Goal: Task Accomplishment & Management: Complete application form

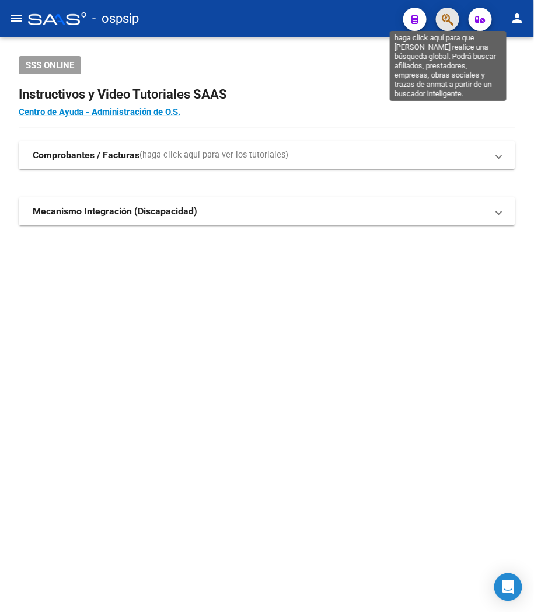
click at [450, 20] on icon "button" at bounding box center [448, 19] width 12 height 13
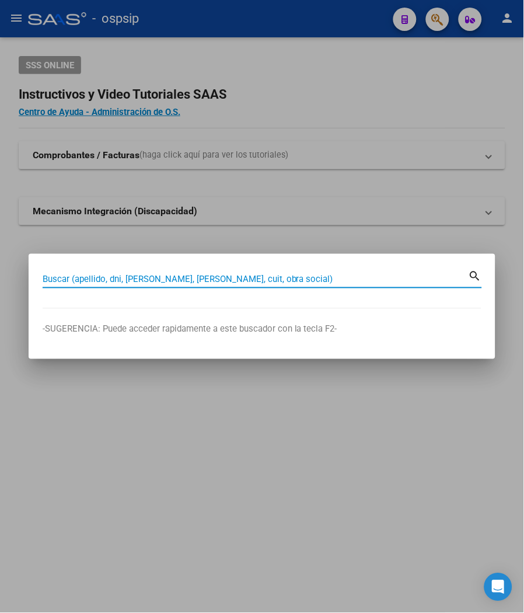
click at [90, 282] on input "Buscar (apellido, dni, [PERSON_NAME], [PERSON_NAME], cuit, obra social)" at bounding box center [256, 279] width 426 height 11
click at [80, 278] on input "Buscar (apellido, dni, [PERSON_NAME], [PERSON_NAME], cuit, obra social)" at bounding box center [256, 279] width 426 height 11
type input "92856335"
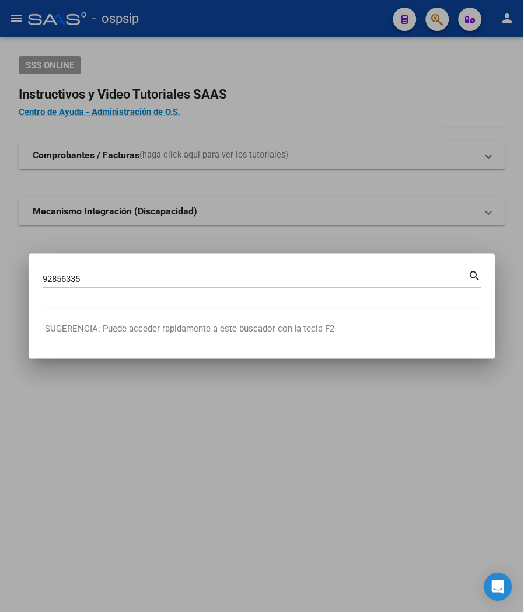
click at [472, 278] on mat-icon "search" at bounding box center [475, 275] width 13 height 14
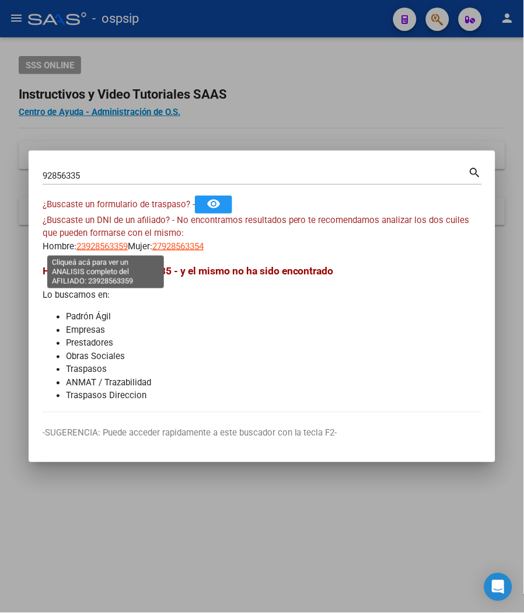
click at [98, 246] on span "23928563359" at bounding box center [101, 246] width 51 height 11
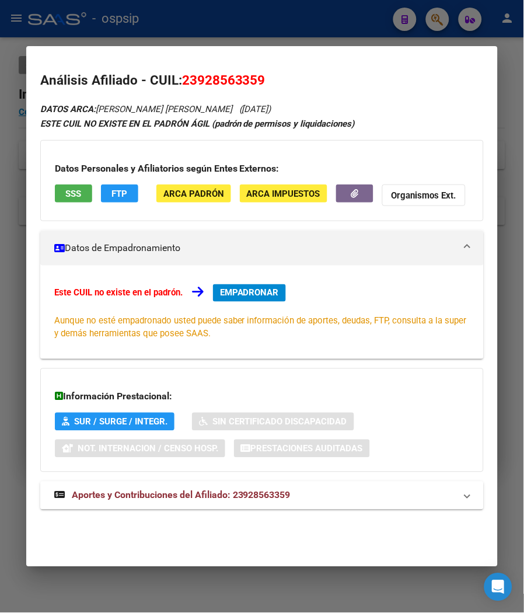
click at [201, 490] on span "Aportes y Contribuciones del Afiliado: 23928563359" at bounding box center [181, 495] width 219 height 11
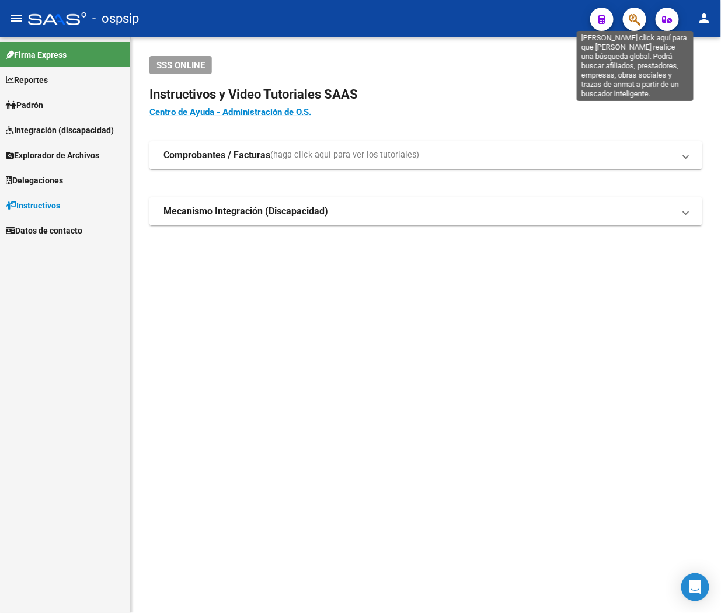
click at [629, 26] on icon "button" at bounding box center [635, 19] width 12 height 13
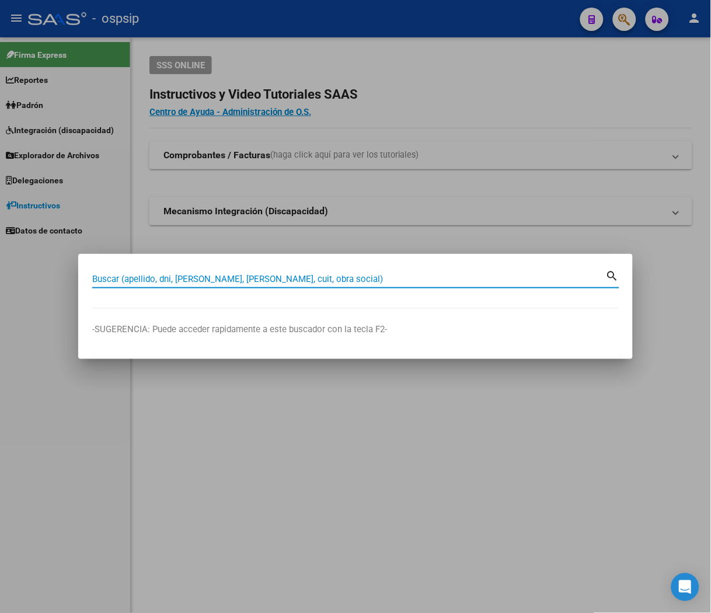
click at [107, 276] on input "Buscar (apellido, dni, [PERSON_NAME], [PERSON_NAME], cuit, obra social)" at bounding box center [349, 279] width 514 height 11
type input "30653906"
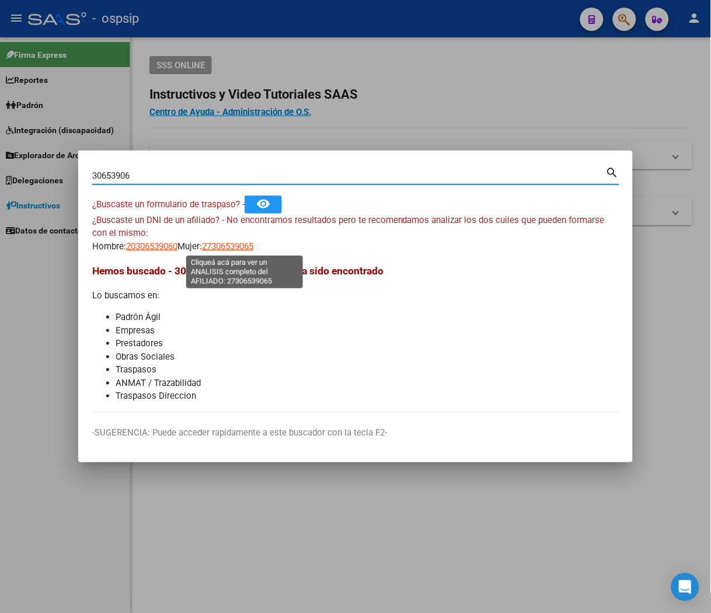
click at [242, 250] on span "27306539065" at bounding box center [227, 246] width 51 height 11
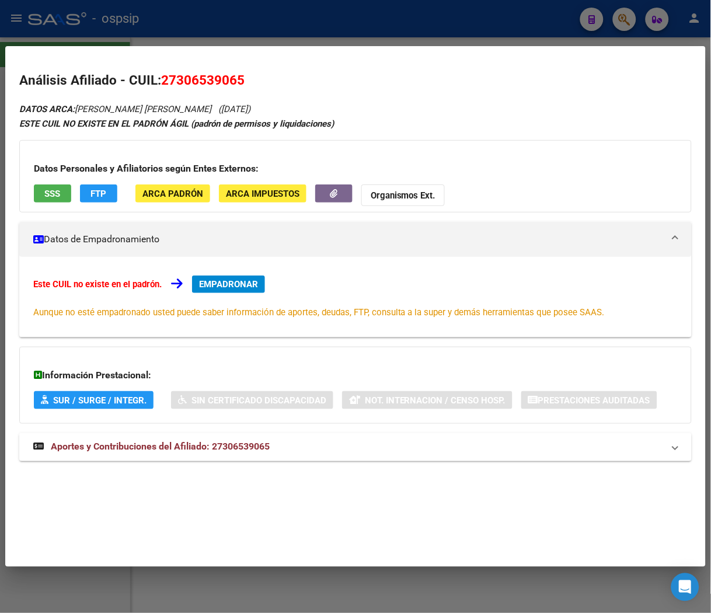
click at [234, 447] on span "Aportes y Contribuciones del Afiliado: 27306539065" at bounding box center [160, 446] width 219 height 11
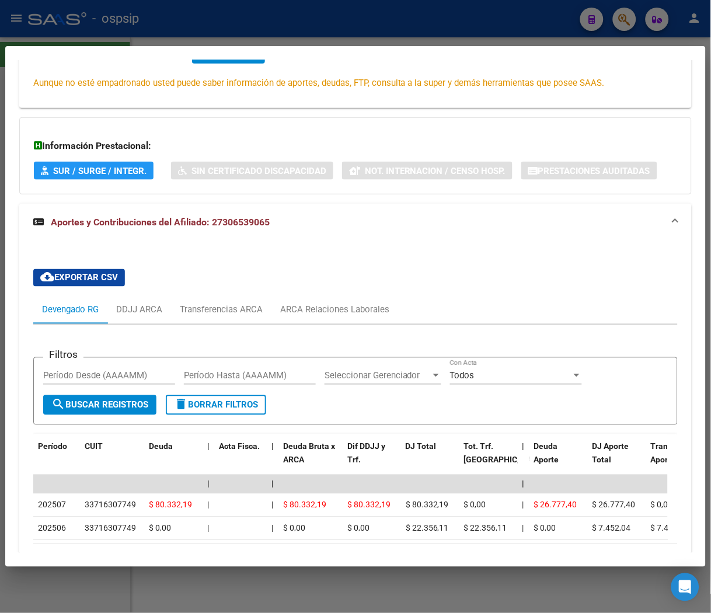
scroll to position [259, 0]
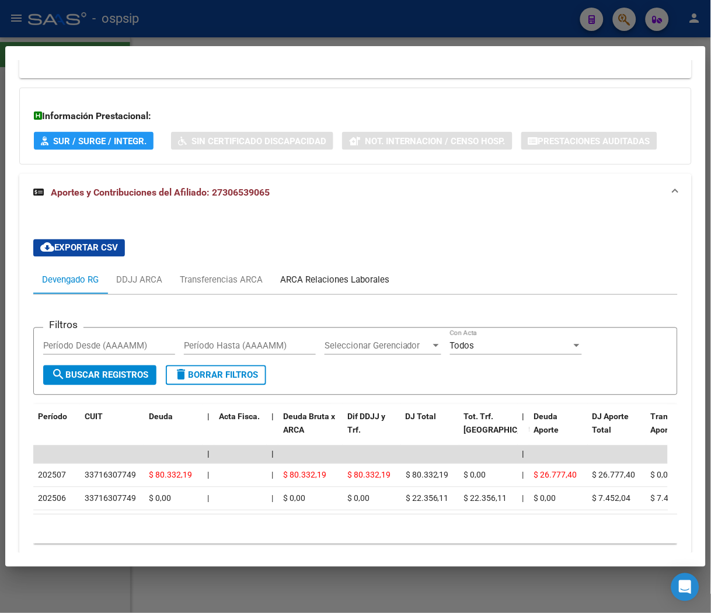
click at [356, 280] on div "ARCA Relaciones Laborales" at bounding box center [334, 280] width 109 height 13
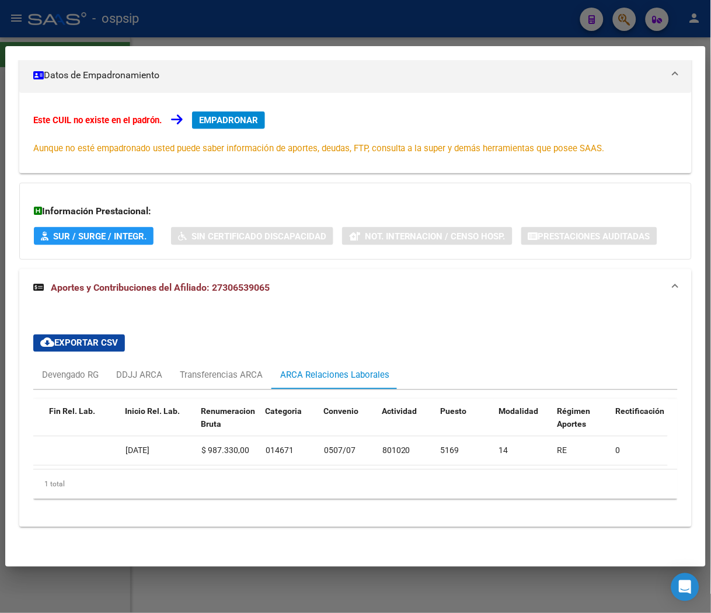
scroll to position [0, 0]
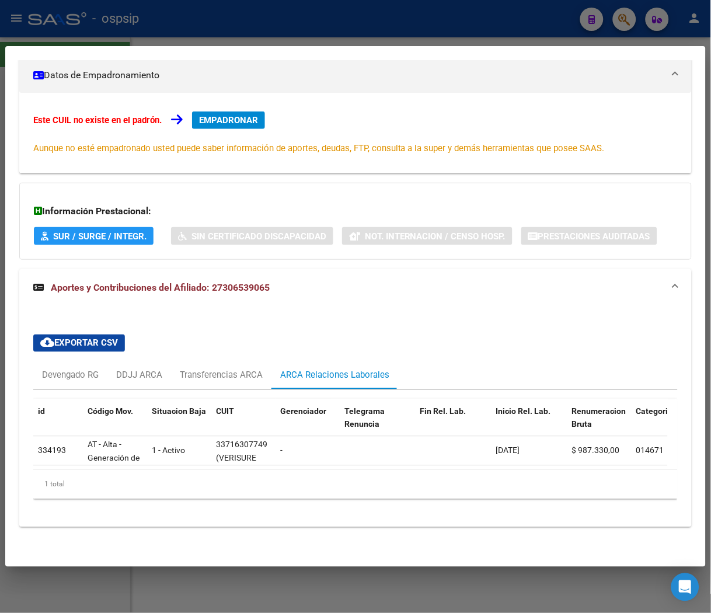
click at [226, 115] on span "EMPADRONAR" at bounding box center [228, 120] width 59 height 11
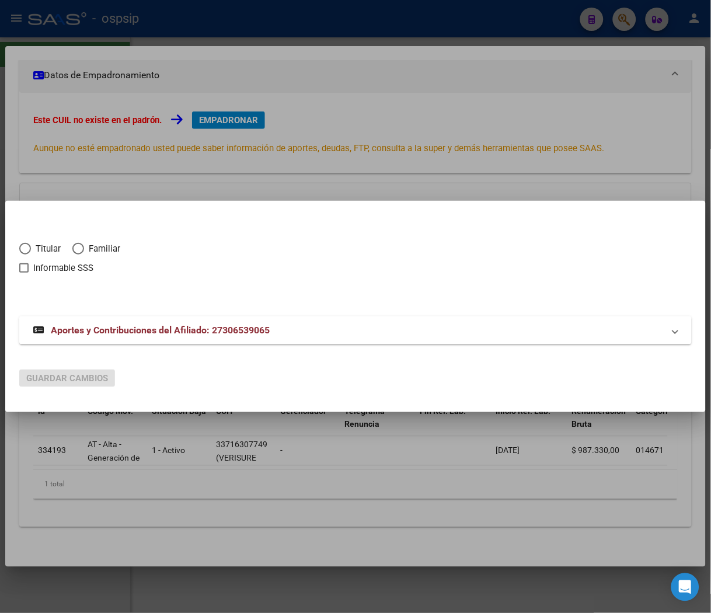
click at [28, 245] on span "Elija una opción" at bounding box center [25, 249] width 12 height 12
click at [28, 245] on input "Titular" at bounding box center [25, 249] width 12 height 12
radio input "true"
checkbox input "true"
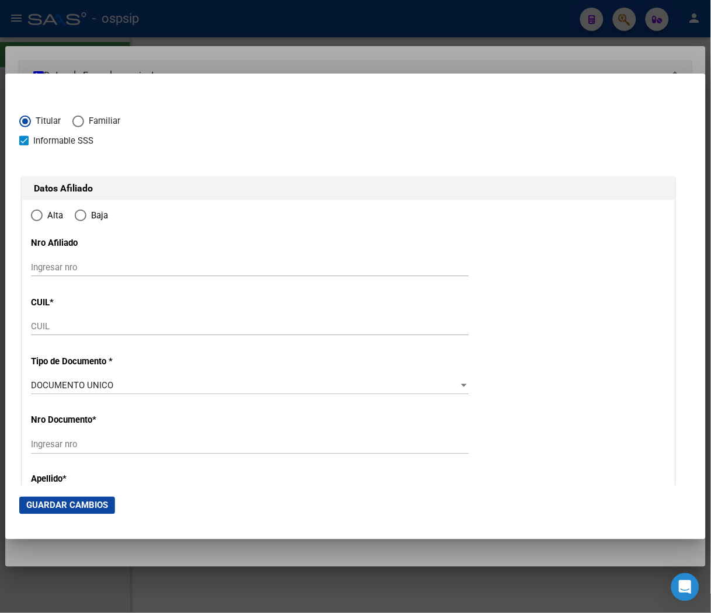
type input "27-30653906-5"
type input "30653906"
type input "SUAREZ"
type input "MARIELA MARISA"
type input "1983-12-14"
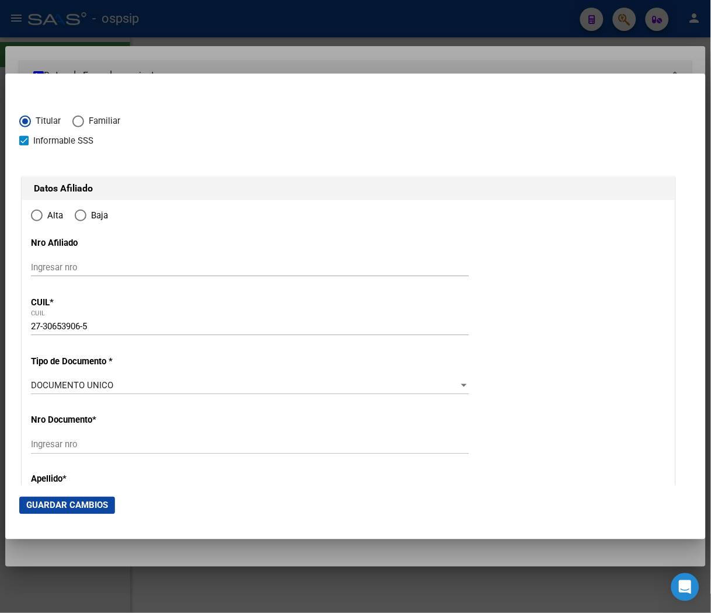
type input "VILLA MADERO"
type input "1768"
type input "DOMINGO MILLAN"
type input "718"
radio input "true"
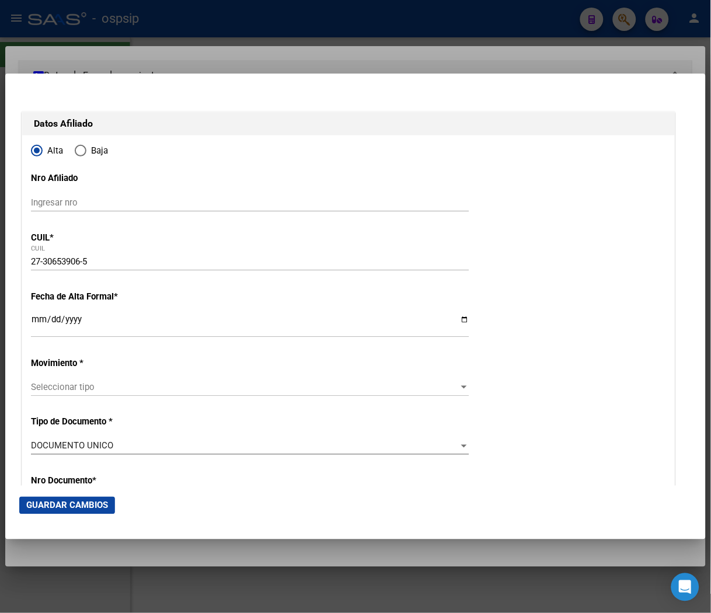
scroll to position [130, 0]
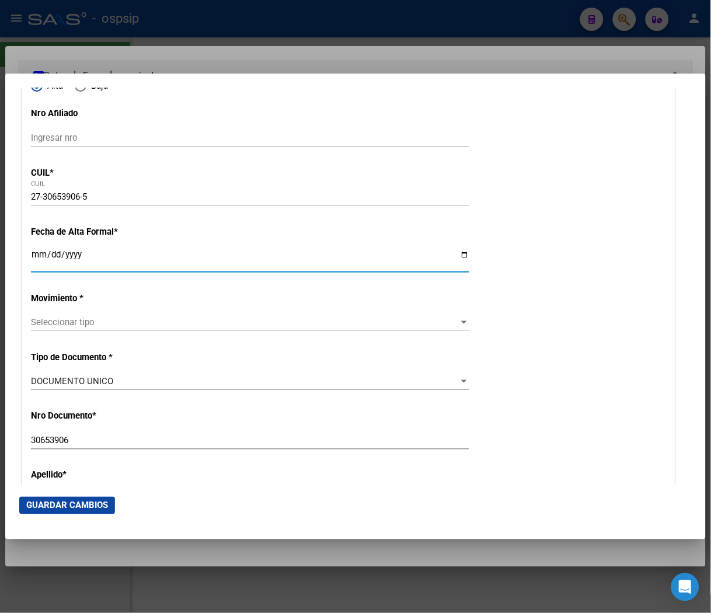
click at [39, 252] on input "Ingresar fecha" at bounding box center [250, 259] width 438 height 19
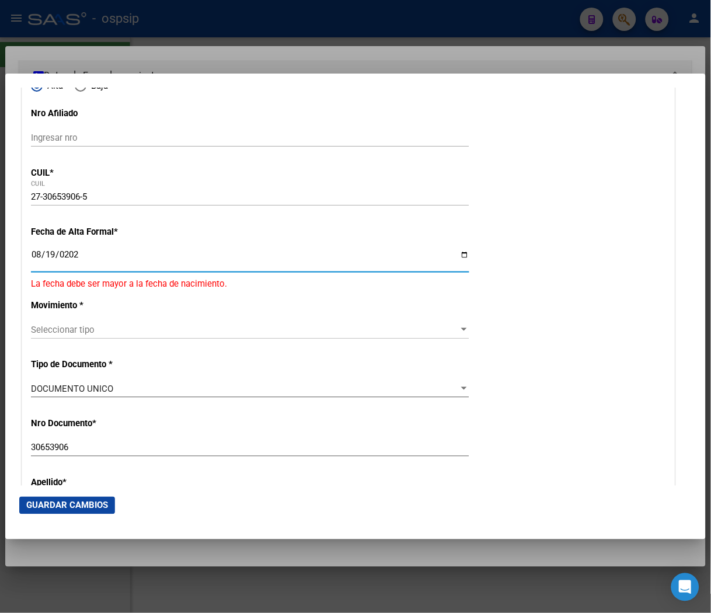
type input "2025-08-19"
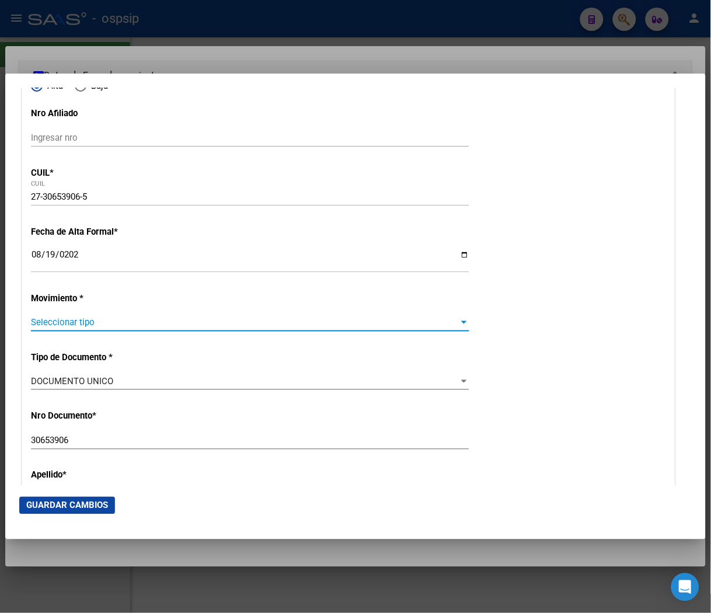
click at [53, 325] on span "Seleccionar tipo" at bounding box center [245, 322] width 428 height 11
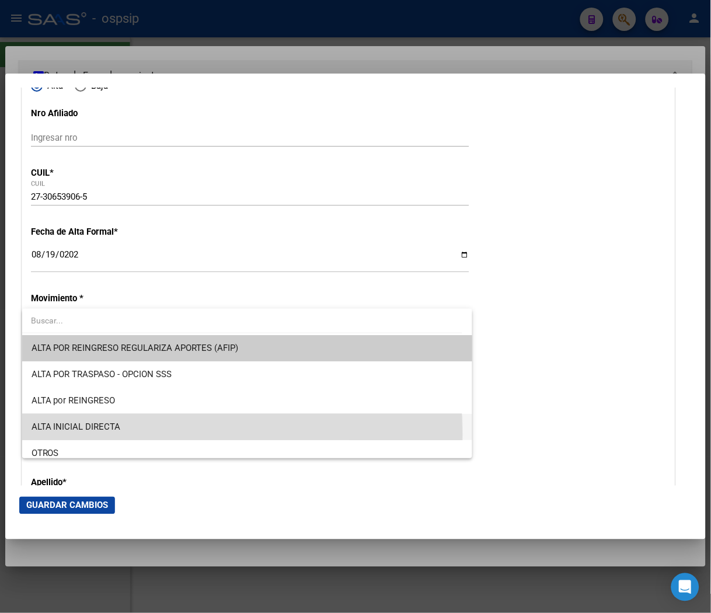
click at [109, 434] on span "ALTA INICIAL DIRECTA" at bounding box center [247, 427] width 431 height 26
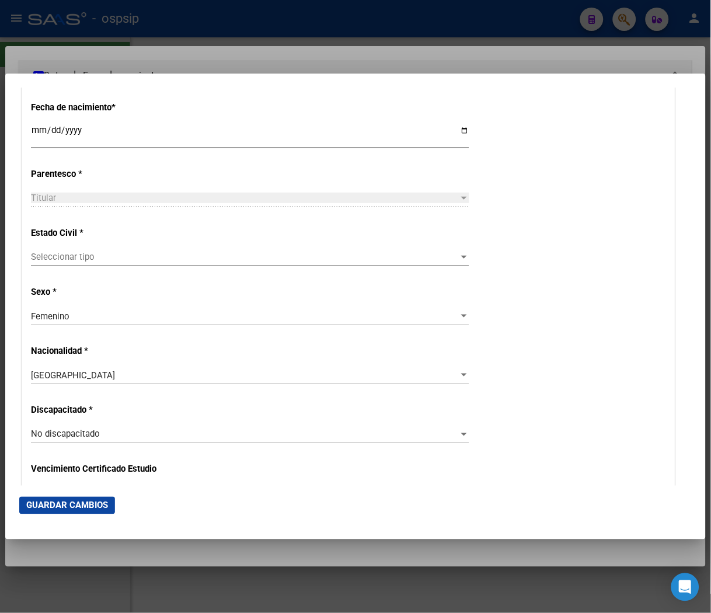
scroll to position [648, 0]
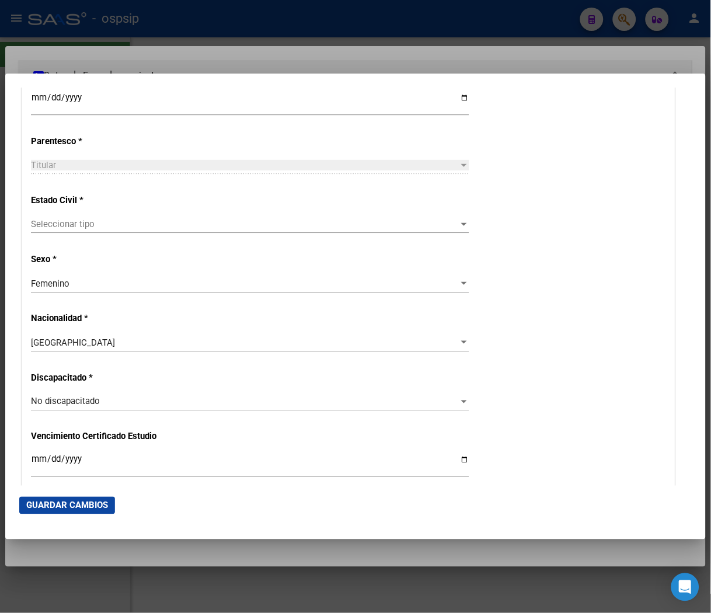
click at [418, 222] on span "Seleccionar tipo" at bounding box center [245, 224] width 428 height 11
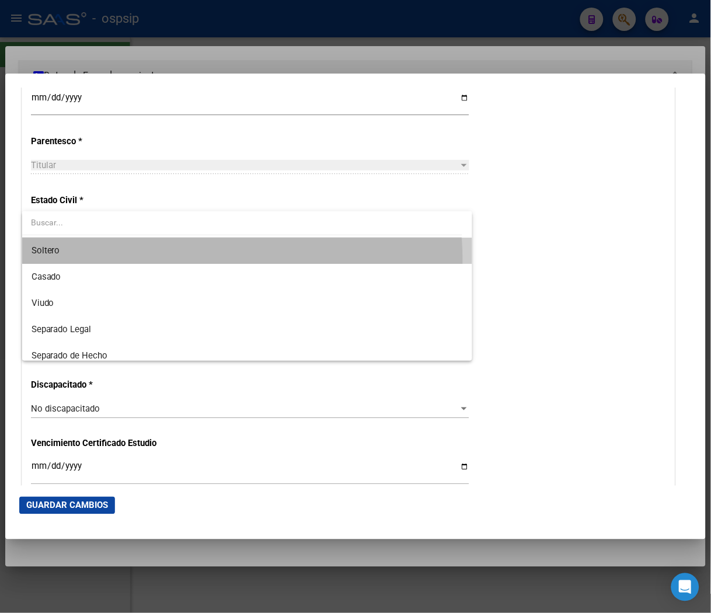
click at [153, 261] on span "Soltero" at bounding box center [247, 251] width 431 height 26
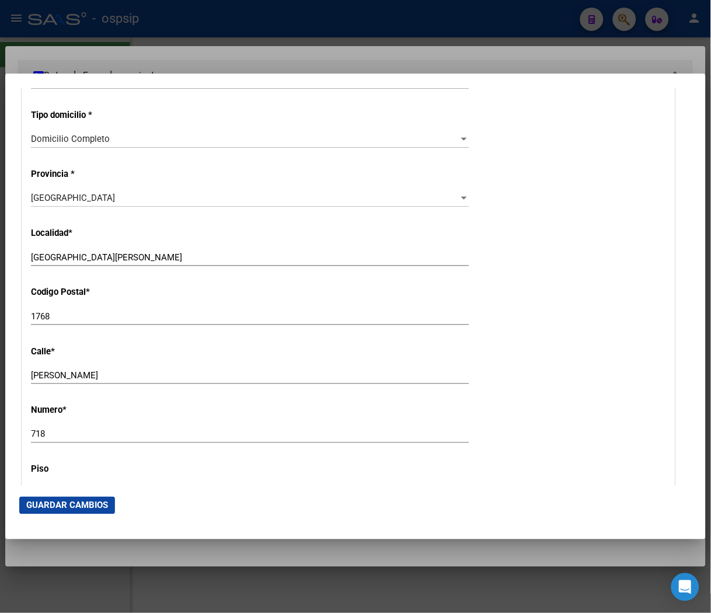
scroll to position [1037, 0]
click at [121, 371] on input "DOMINGO MILLAN" at bounding box center [250, 374] width 438 height 11
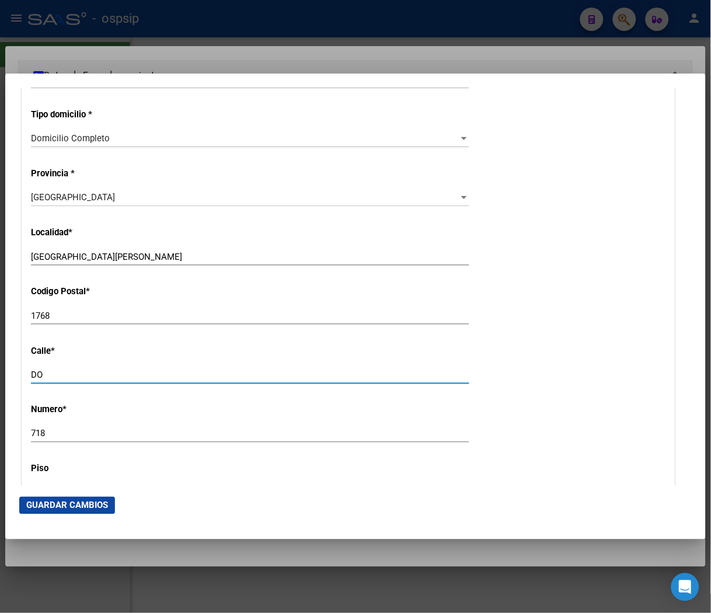
type input "D"
type input "RUISEÑOR"
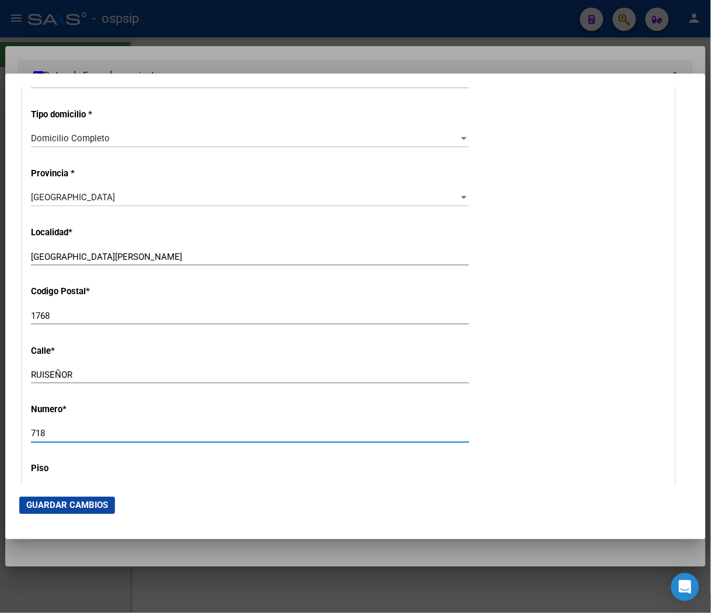
click at [49, 430] on input "718" at bounding box center [250, 433] width 438 height 11
type input "7"
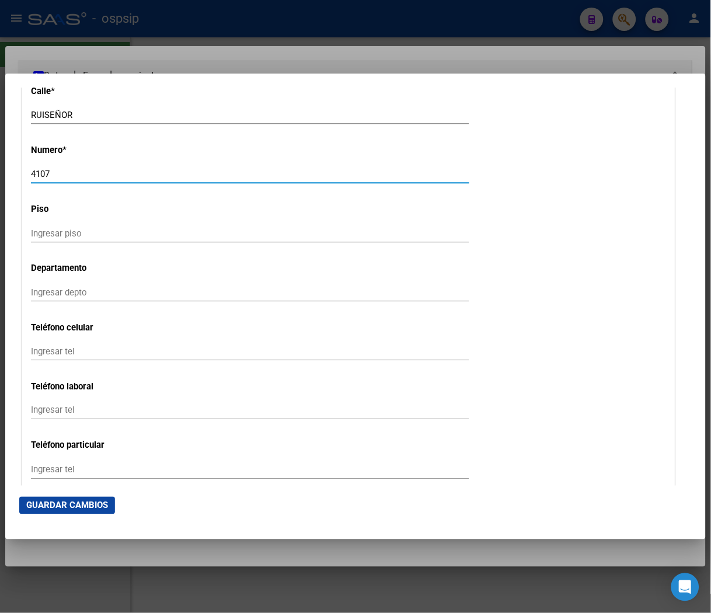
scroll to position [1232, 0]
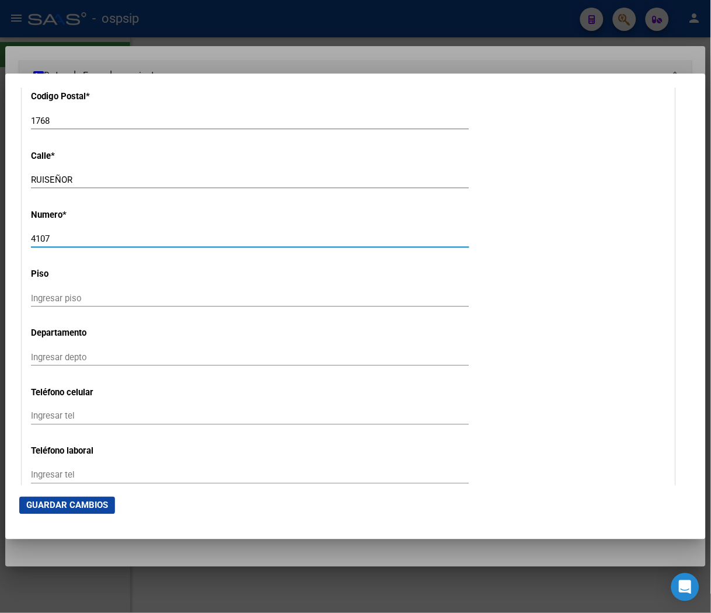
type input "4107"
click at [76, 360] on input "Ingresar depto" at bounding box center [250, 357] width 438 height 11
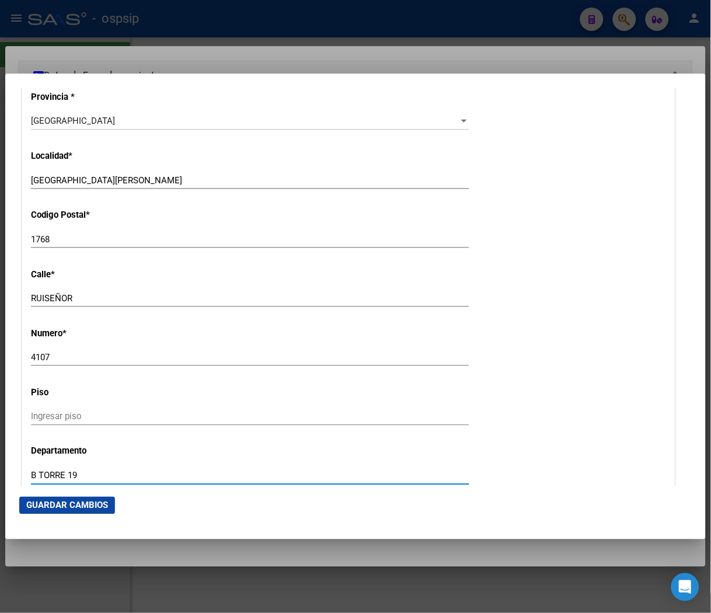
scroll to position [1102, 0]
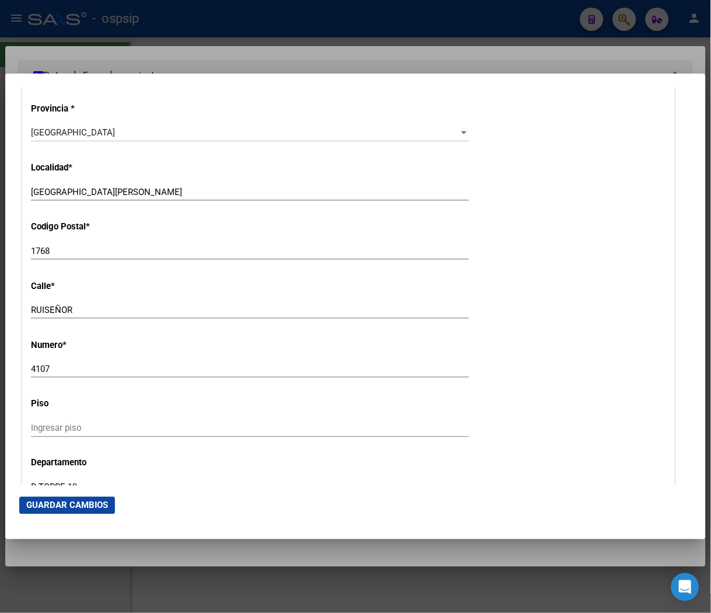
type input "B TORRE 19"
click at [103, 194] on input "VILLA MADERO" at bounding box center [250, 192] width 438 height 11
type input "V"
type input "CIUDAD EVITA"
click at [51, 250] on input "1768" at bounding box center [250, 251] width 438 height 11
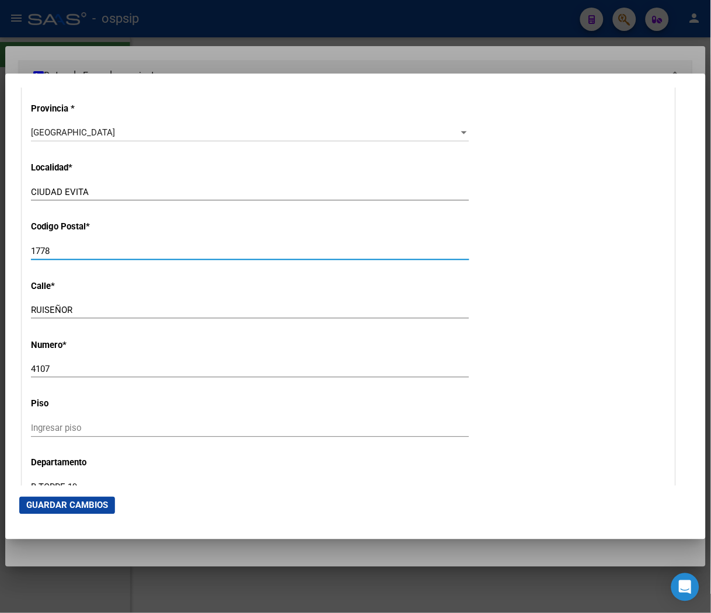
type input "1778"
click at [269, 306] on input "RUISEÑOR" at bounding box center [250, 310] width 438 height 11
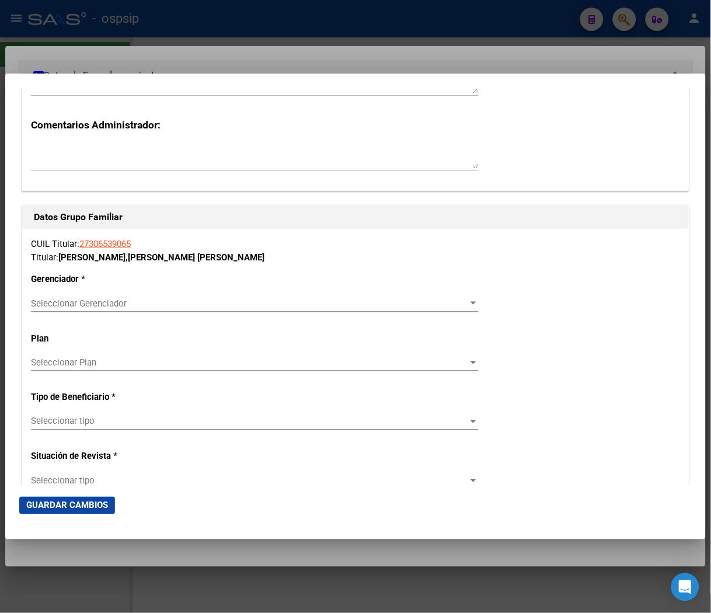
scroll to position [1945, 0]
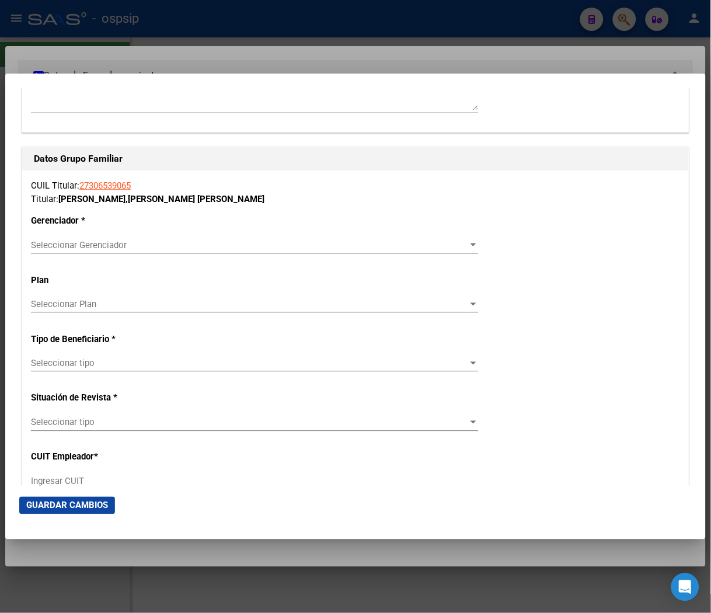
click at [452, 250] on div "Seleccionar Gerenciador Seleccionar Gerenciador" at bounding box center [255, 245] width 448 height 18
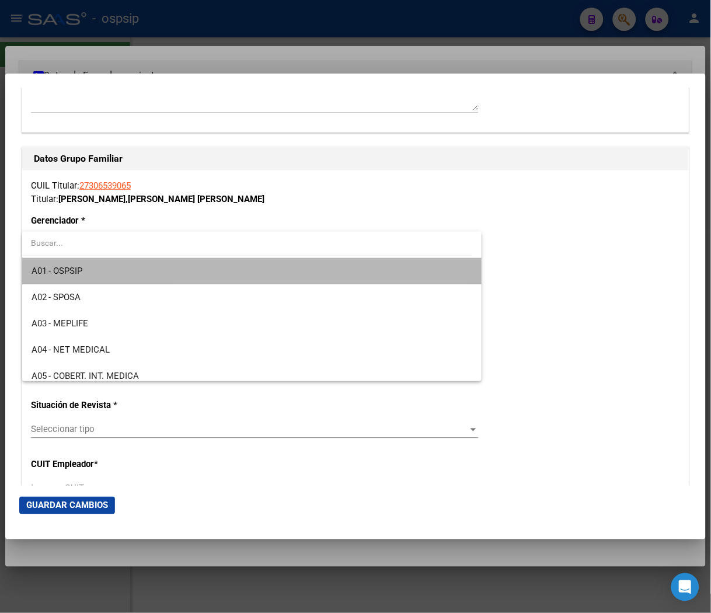
click at [270, 274] on span "A01 - OSPSIP" at bounding box center [252, 271] width 441 height 26
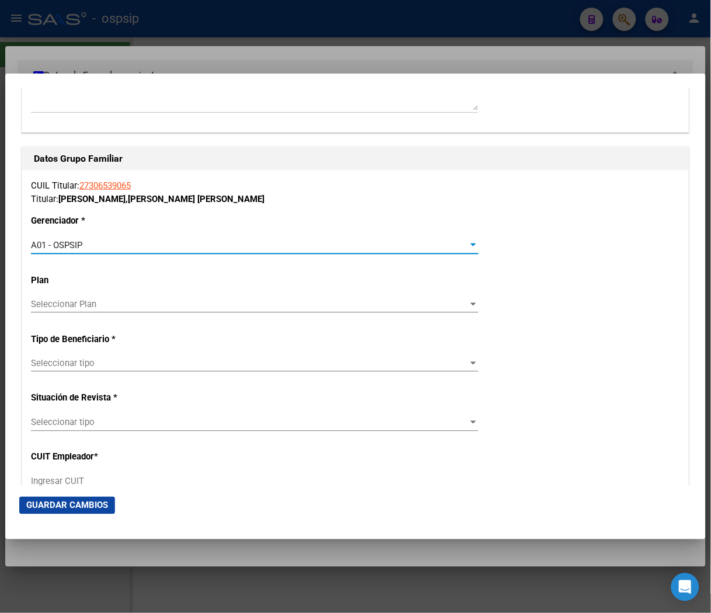
click at [468, 363] on div at bounding box center [473, 362] width 11 height 9
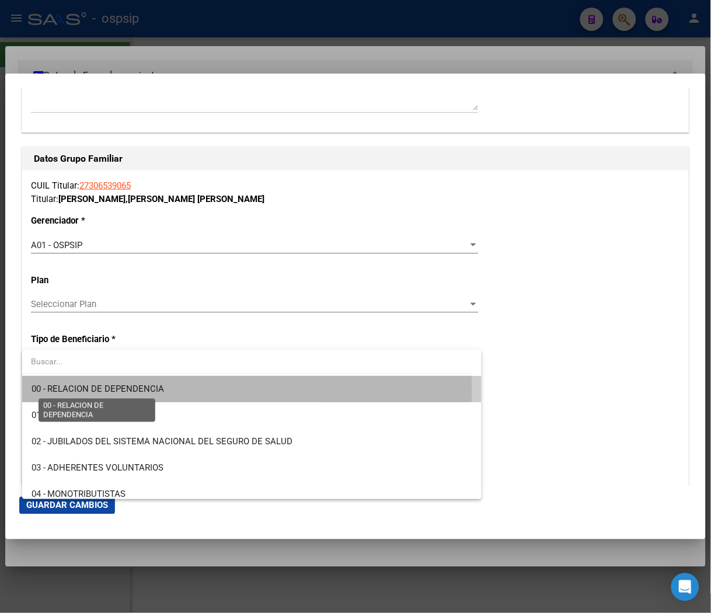
click at [97, 389] on span "00 - RELACION DE DEPENDENCIA" at bounding box center [98, 388] width 133 height 11
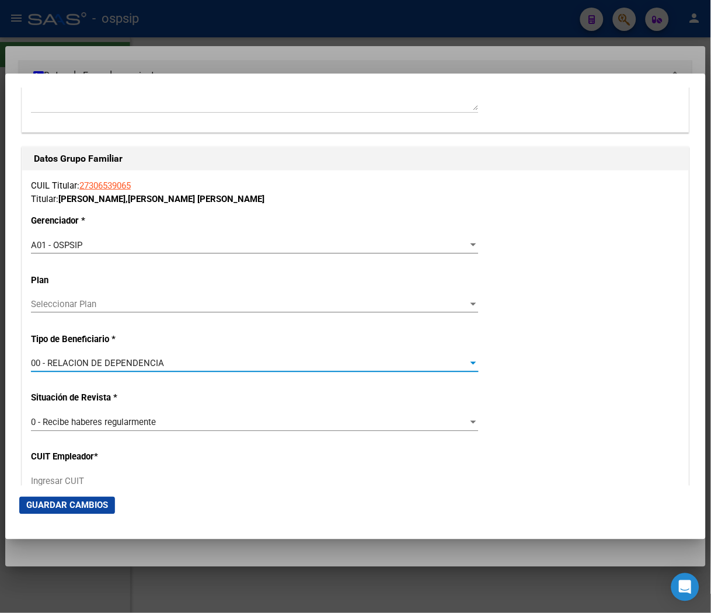
type input "33-71630774-9"
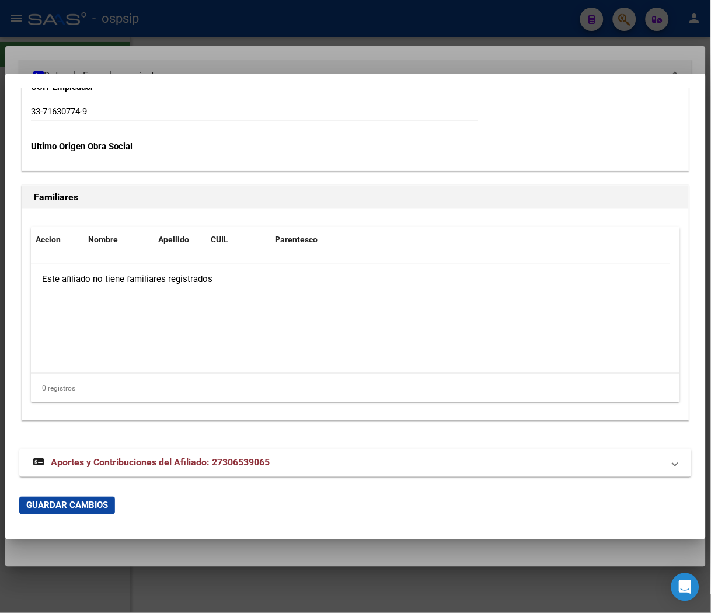
scroll to position [2320, 0]
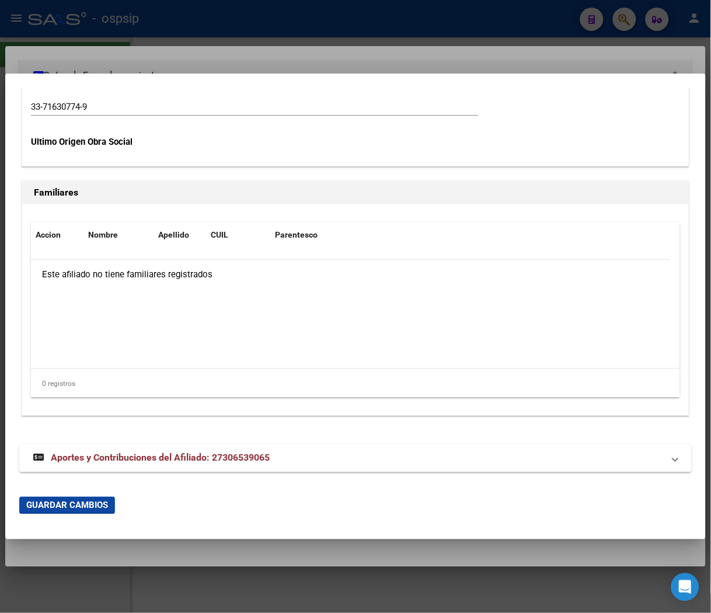
click at [72, 510] on span "Guardar Cambios" at bounding box center [67, 505] width 82 height 11
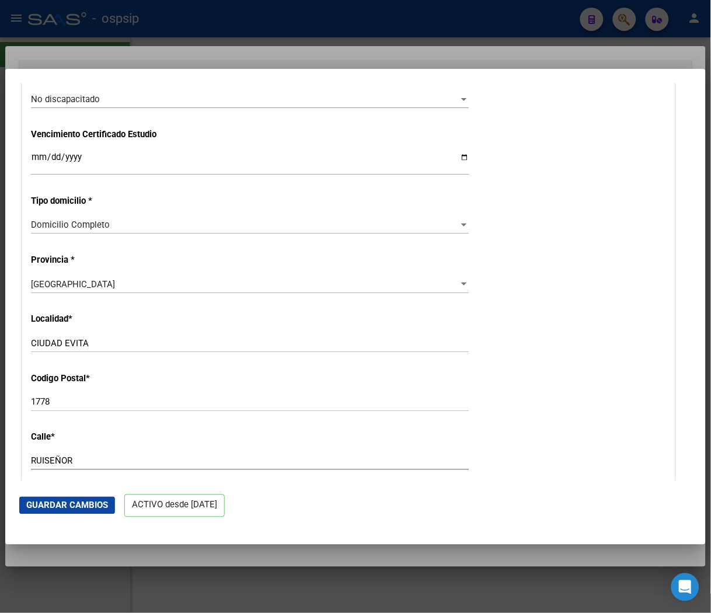
scroll to position [1037, 0]
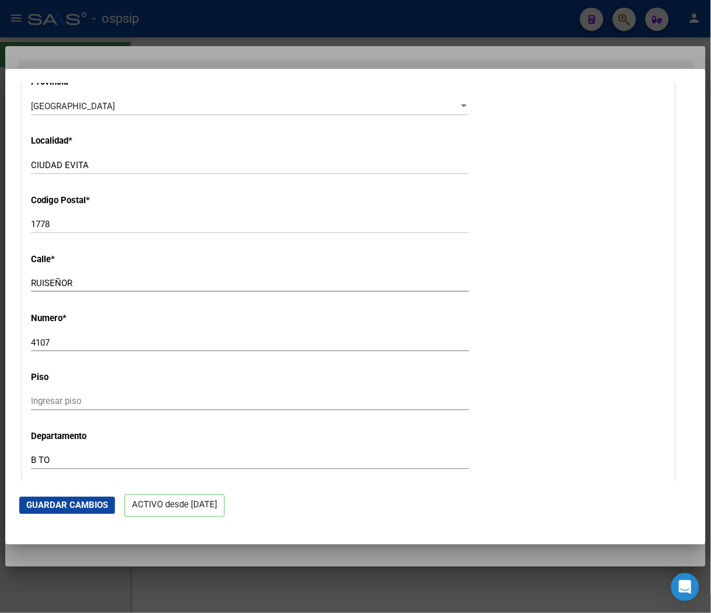
click at [76, 510] on span "Guardar Cambios" at bounding box center [67, 505] width 82 height 11
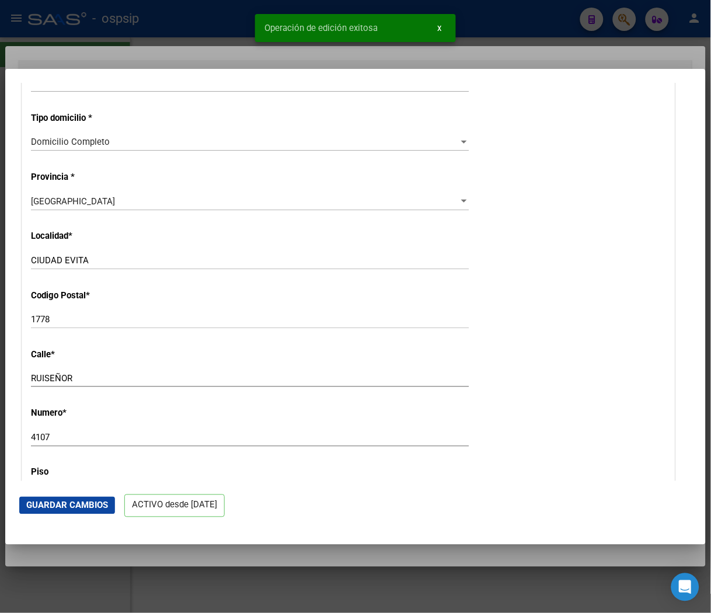
scroll to position [843, 0]
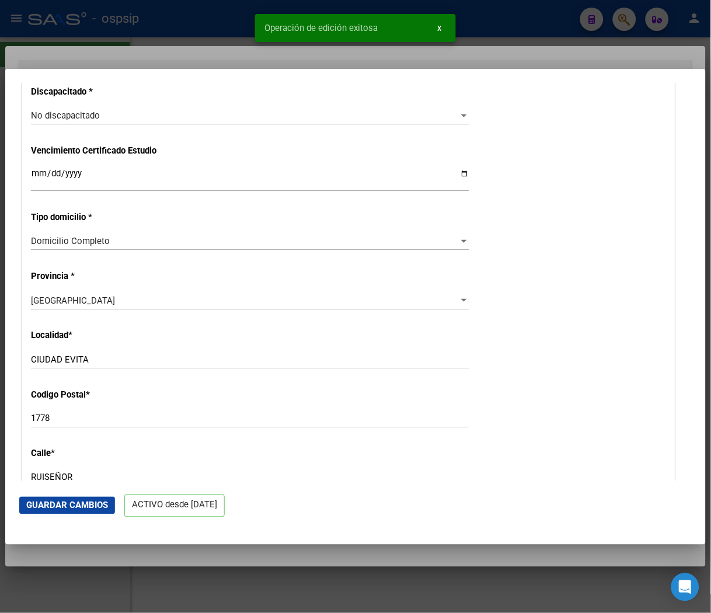
click at [541, 27] on div at bounding box center [355, 306] width 711 height 613
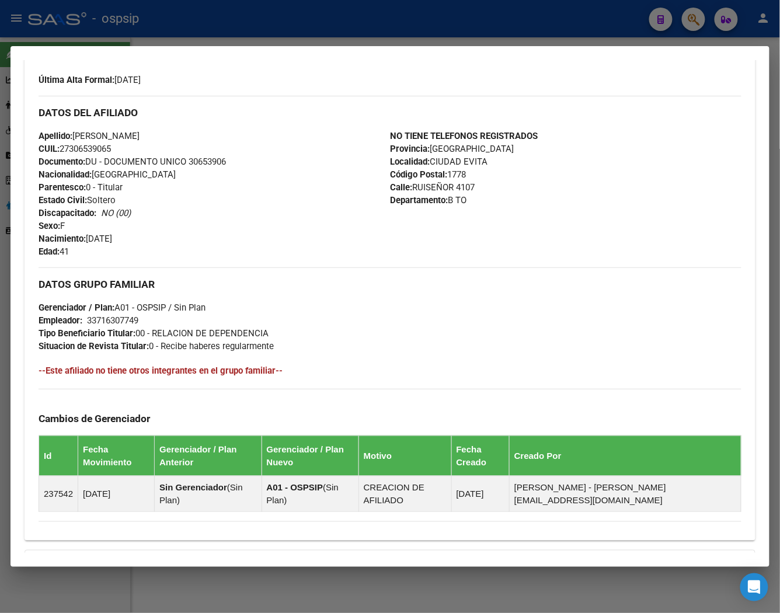
scroll to position [194, 0]
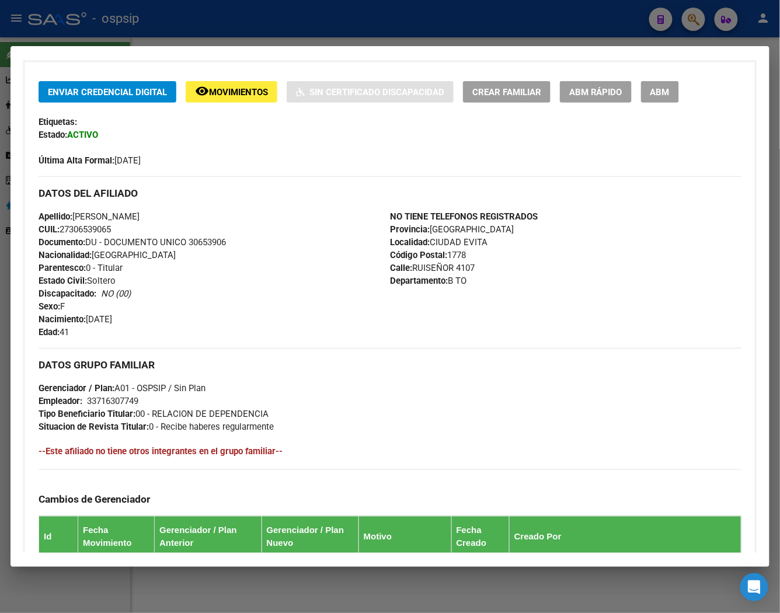
drag, startPoint x: 406, startPoint y: 269, endPoint x: 485, endPoint y: 270, distance: 78.8
click at [485, 270] on div "NO TIENE TELEFONOS REGISTRADOS Provincia: Buenos Aires Localidad: CIUDAD EVITA …" at bounding box center [565, 274] width 351 height 128
copy span "RUISEÑOR 4107"
